Goal: Information Seeking & Learning: Learn about a topic

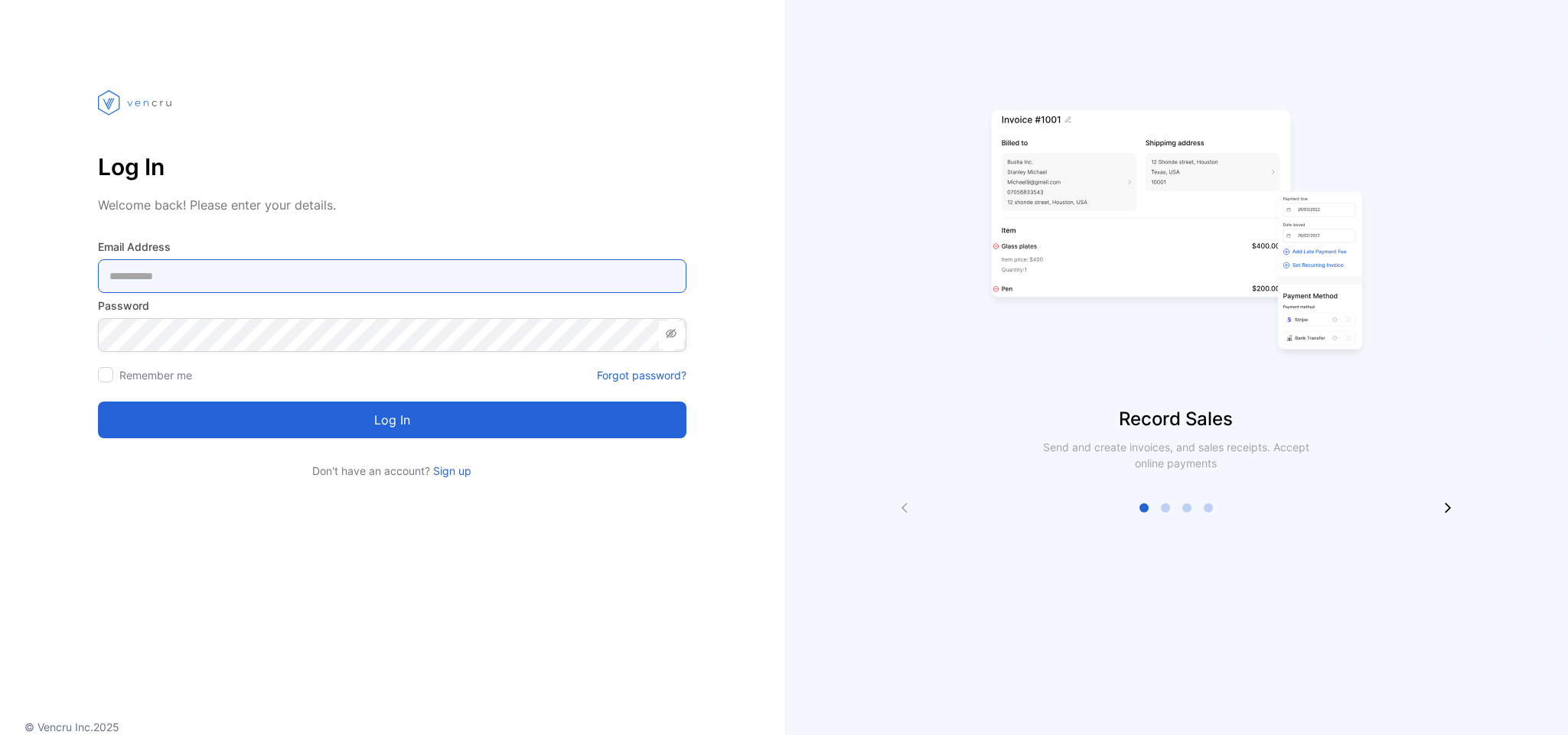
type Address-inputemail "**********"
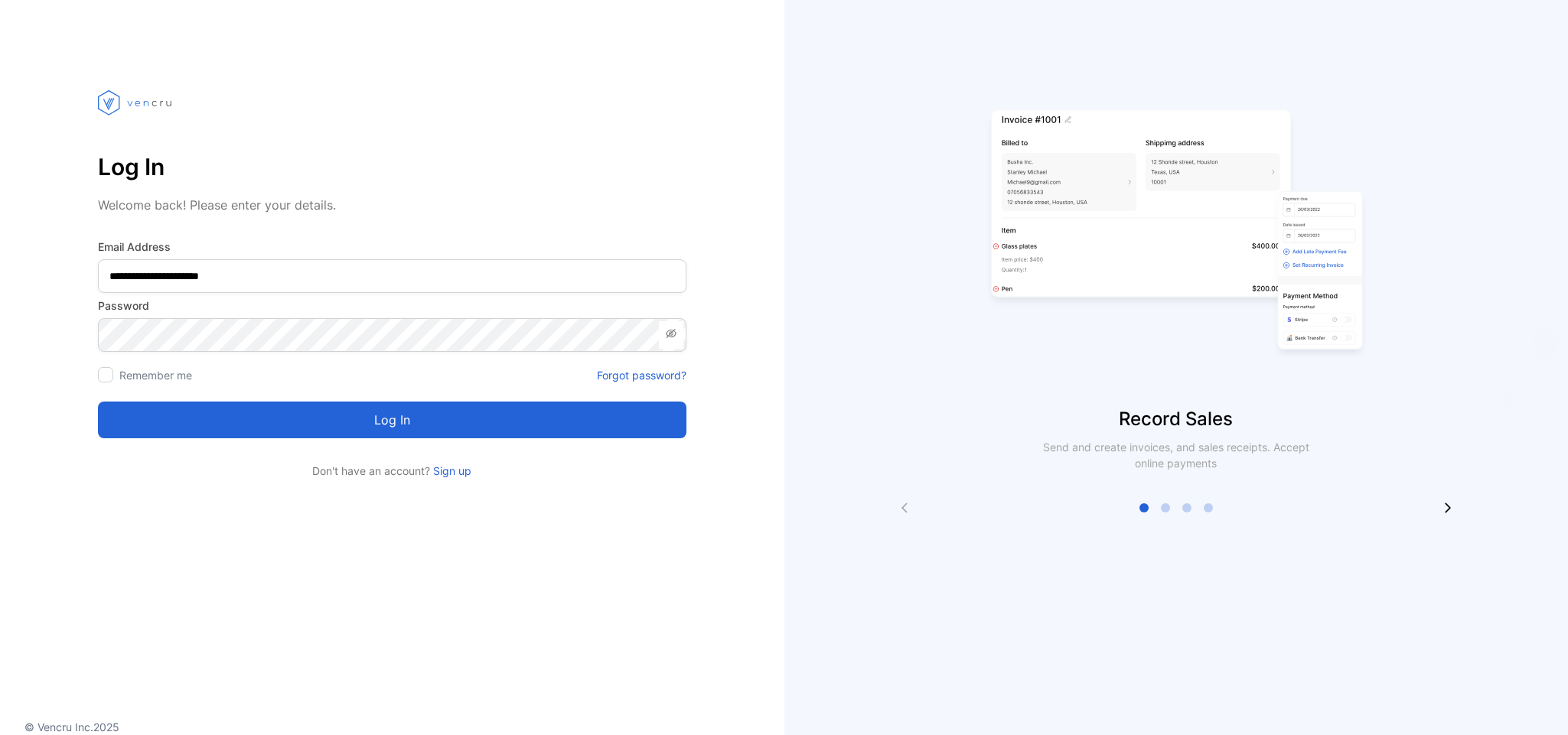
click at [193, 415] on button "Log in" at bounding box center [393, 419] width 589 height 36
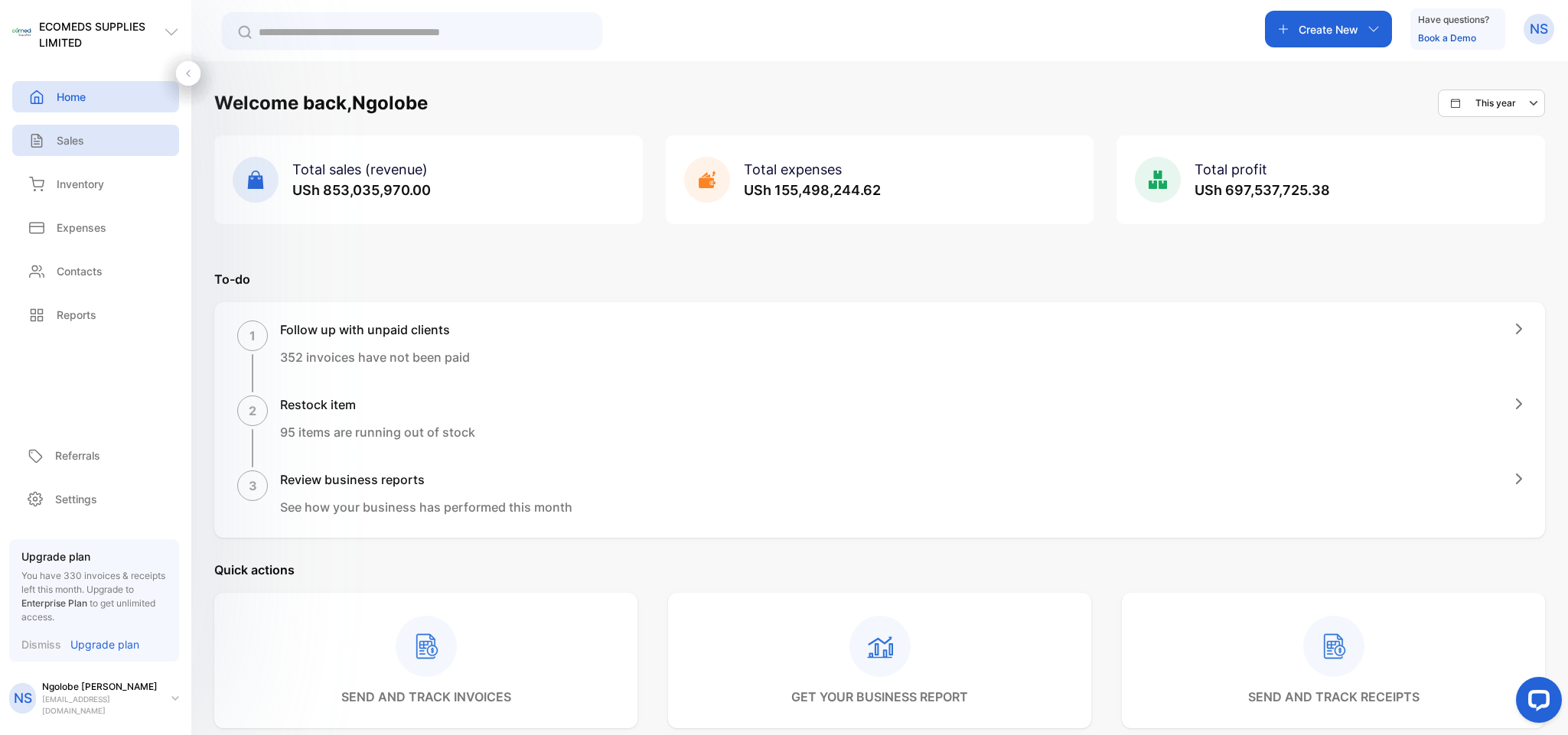
click at [84, 143] on p "Sales" at bounding box center [71, 140] width 28 height 16
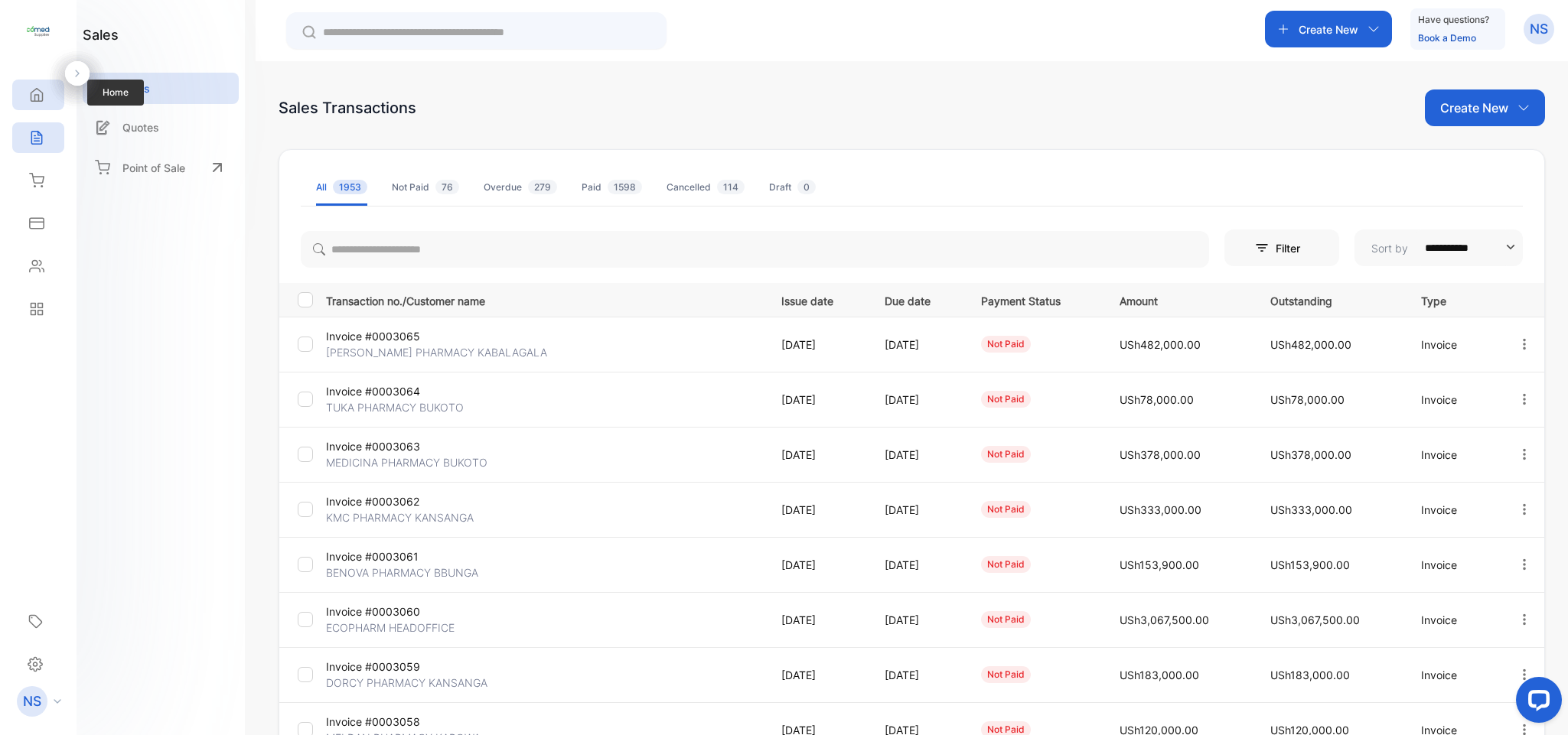
click at [48, 105] on div "Home" at bounding box center [37, 94] width 52 height 31
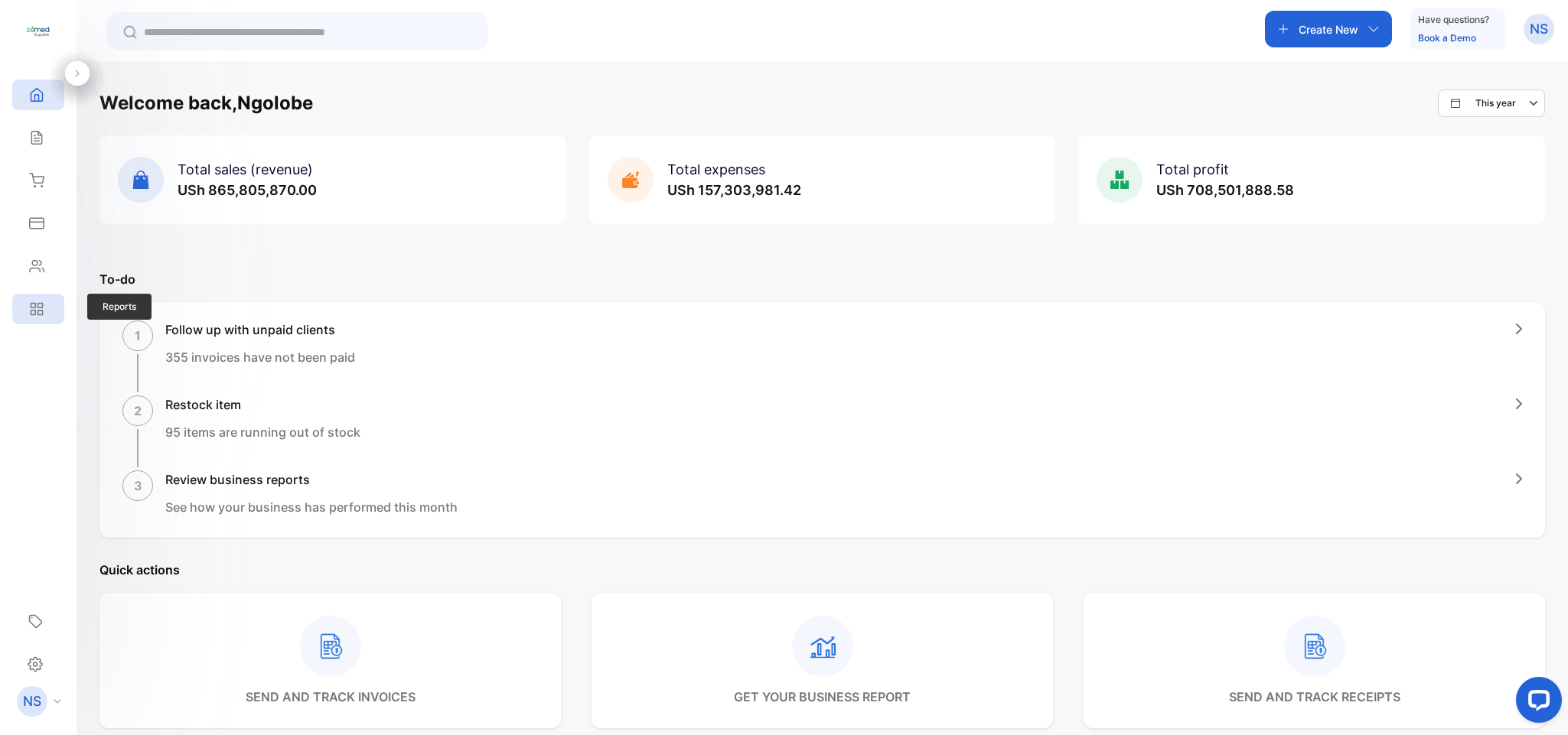
click at [39, 299] on div "Reports" at bounding box center [37, 309] width 52 height 31
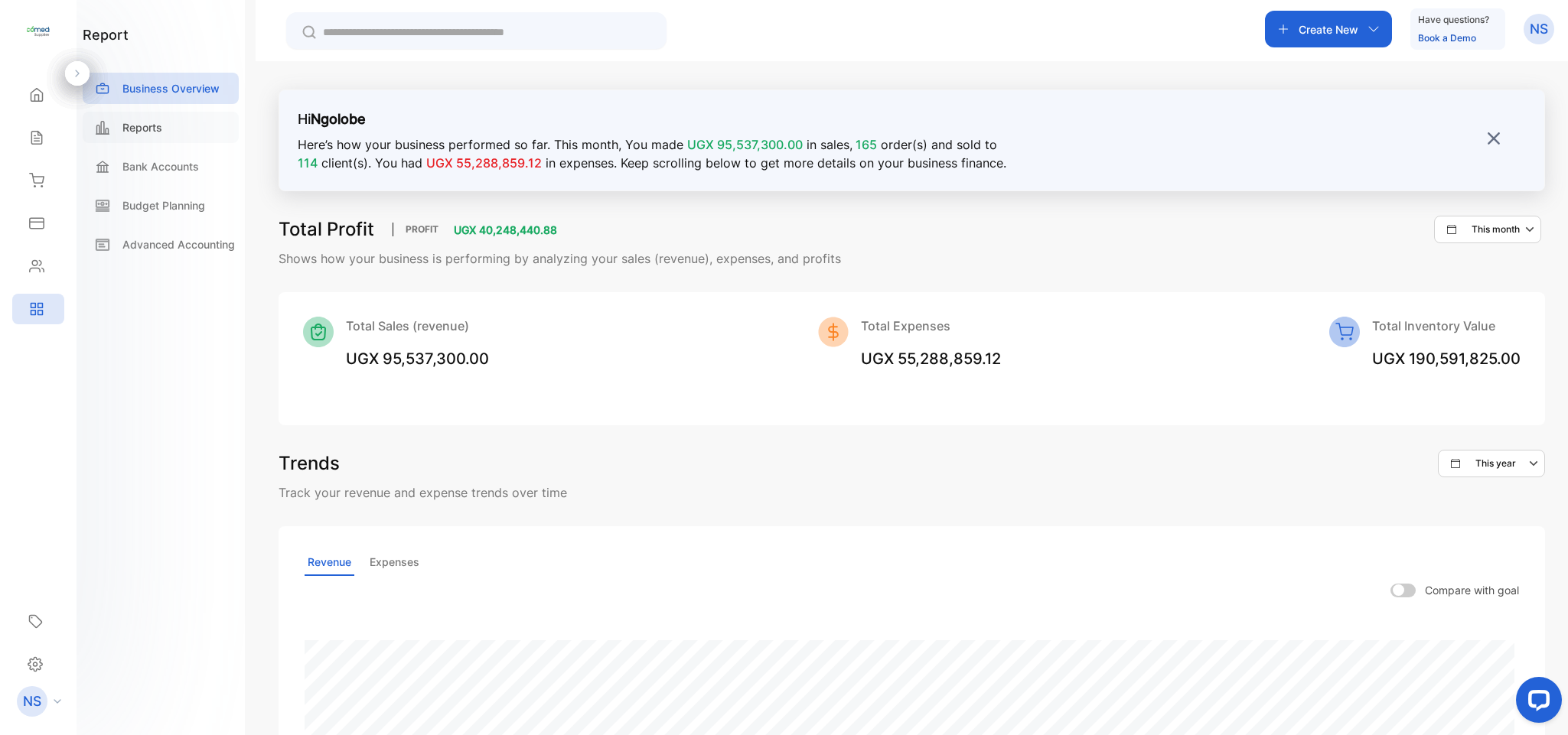
click at [157, 131] on p "Reports" at bounding box center [142, 127] width 39 height 16
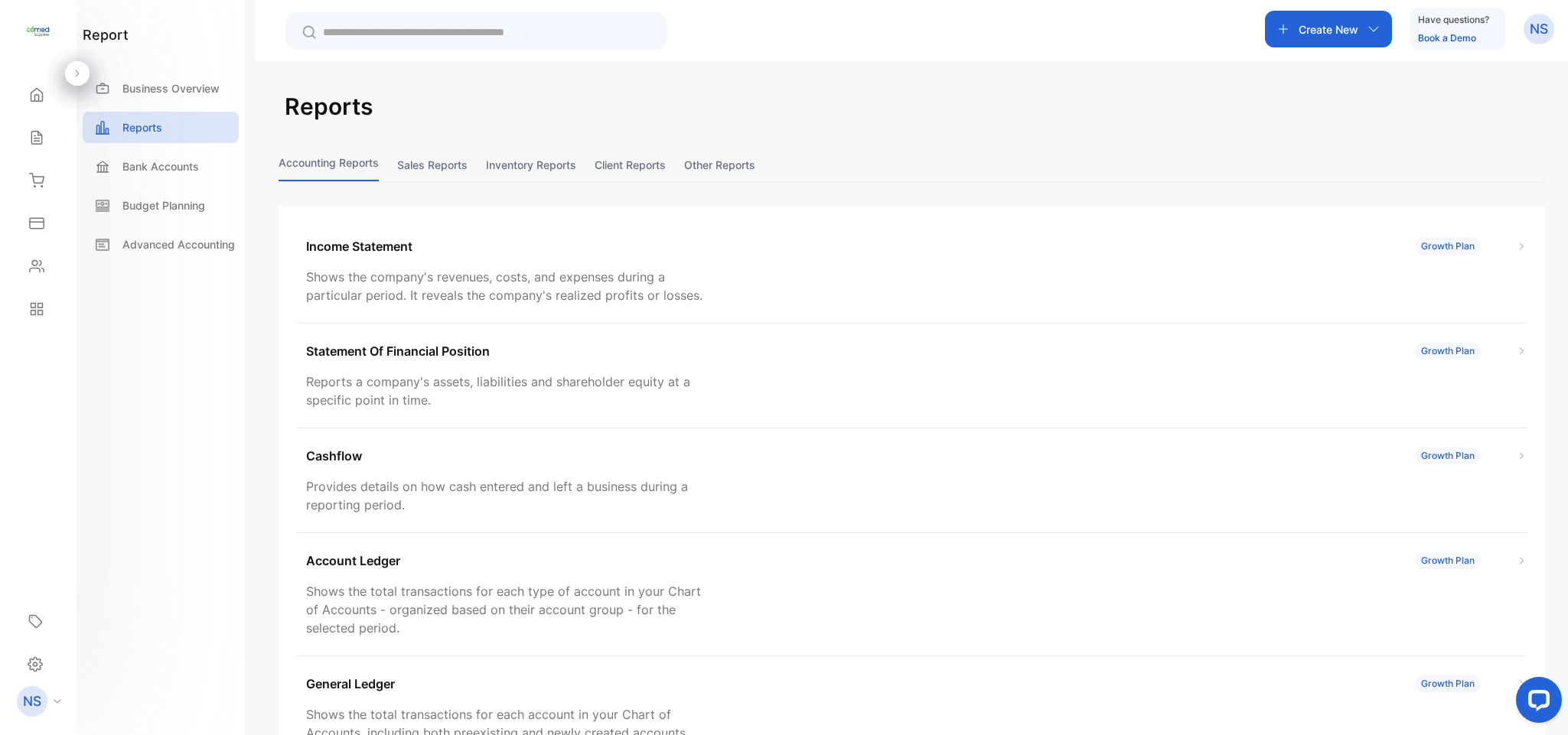
click at [468, 165] on button "Sales reports" at bounding box center [432, 164] width 71 height 32
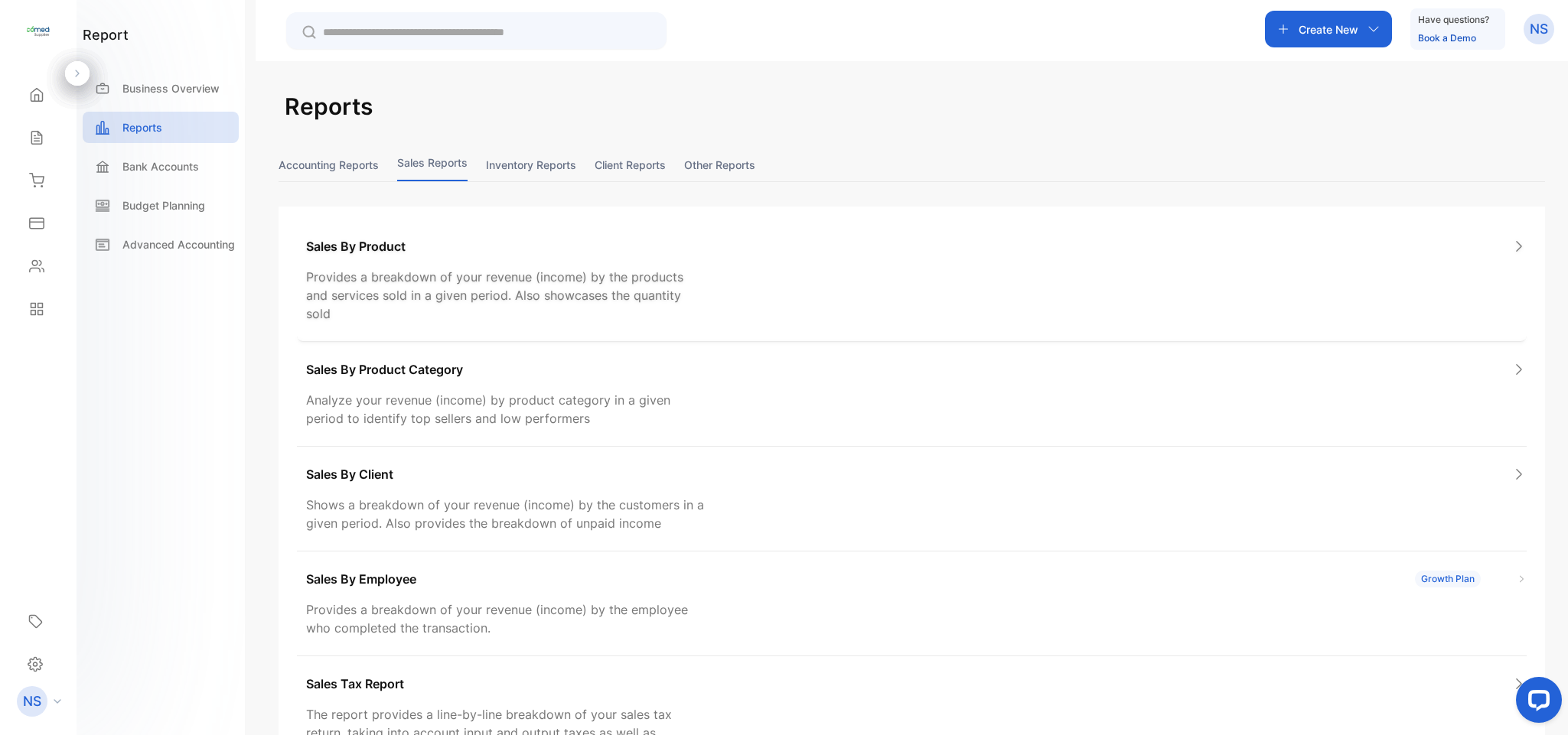
click at [506, 267] on div "Sales By Product Provides a breakdown of your revenue (income) by the products …" at bounding box center [911, 279] width 1229 height 123
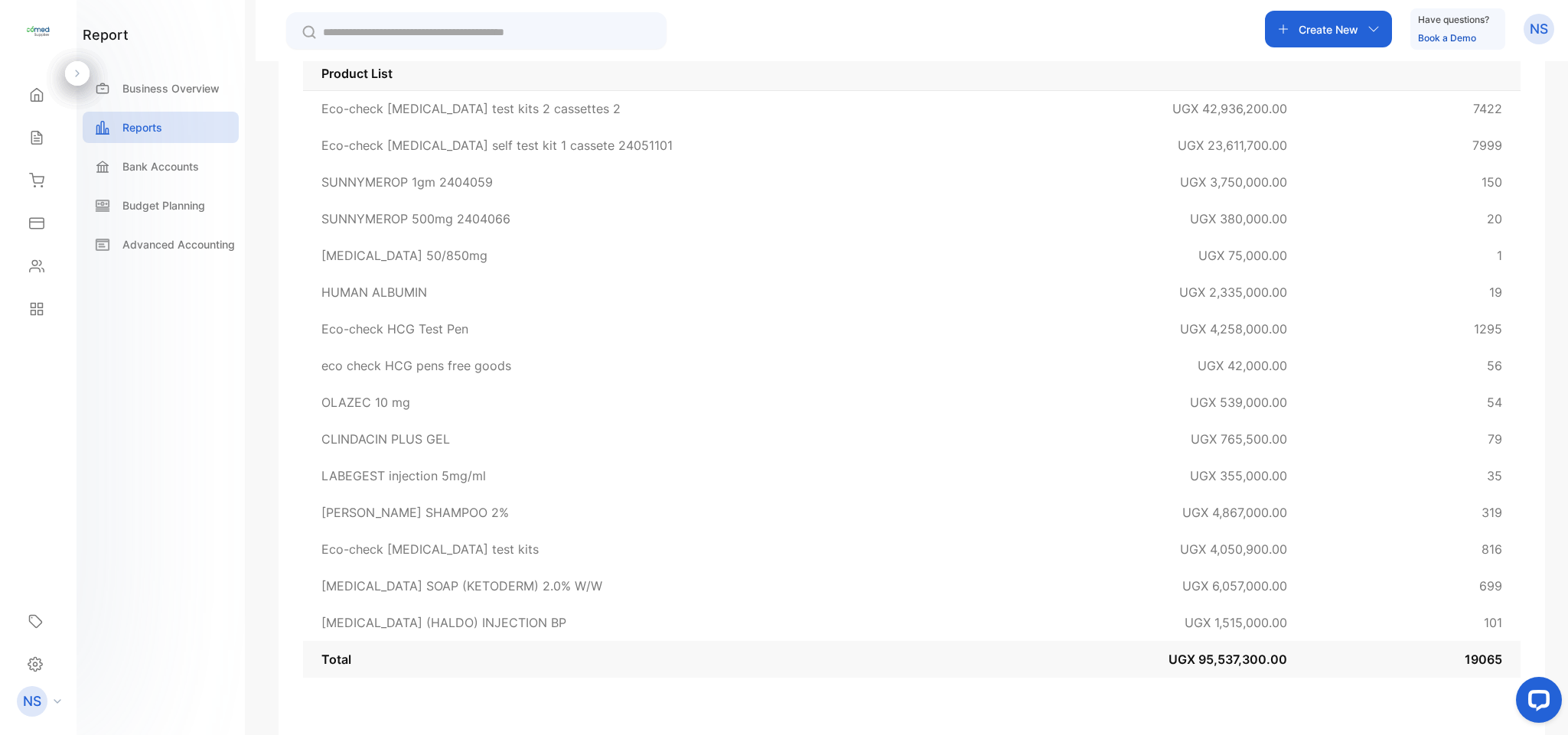
scroll to position [397, 0]
